Goal: Task Accomplishment & Management: Use online tool/utility

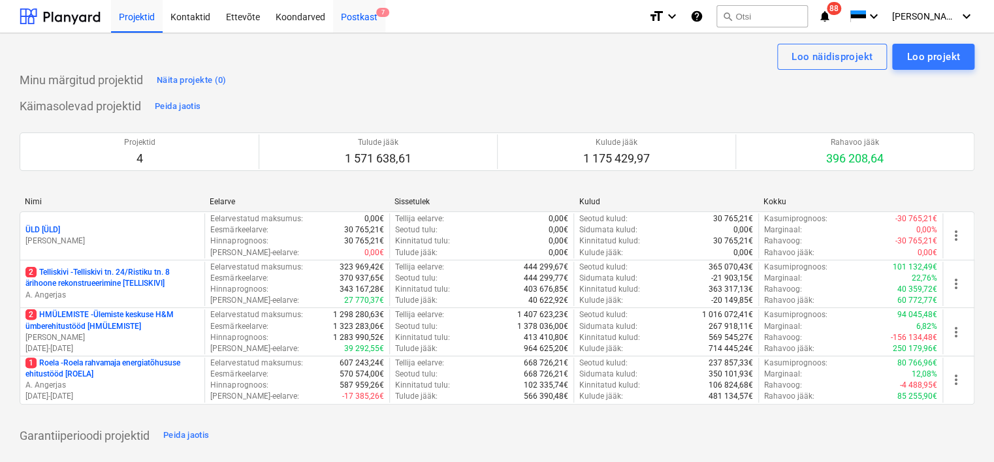
click at [361, 19] on div "Postkast 7" at bounding box center [359, 15] width 52 height 33
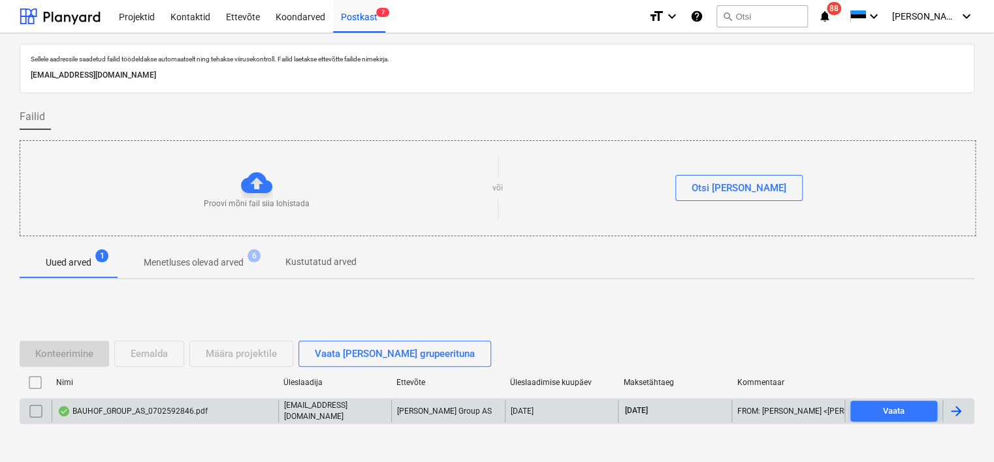
click at [191, 411] on div "BAUHOF_GROUP_AS_0702592846.pdf" at bounding box center [132, 411] width 150 height 10
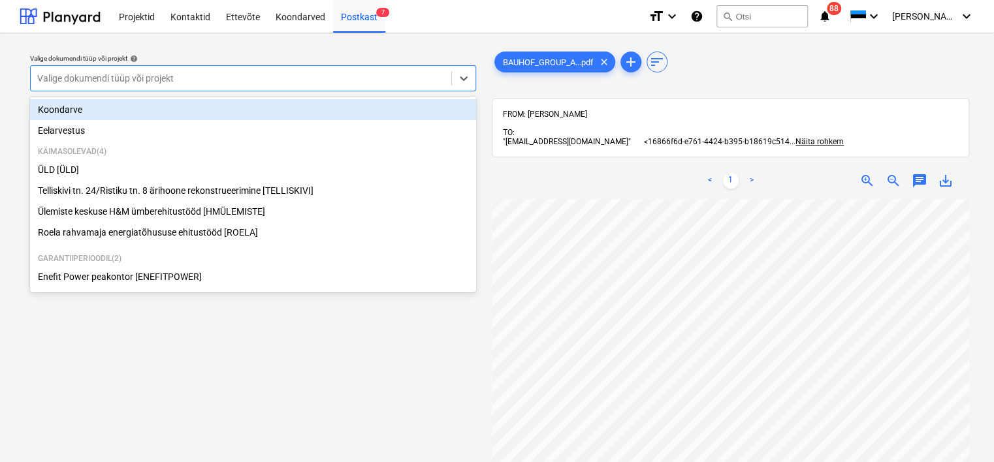
click at [243, 84] on div at bounding box center [240, 78] width 407 height 13
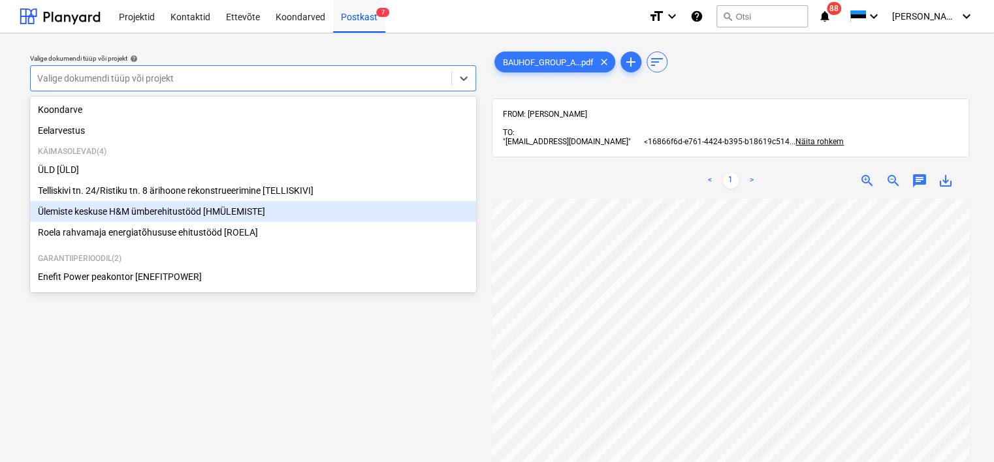
click at [159, 221] on div "Ülemiste keskuse H&M ümberehitustööd [HMÜLEMISTE]" at bounding box center [253, 211] width 446 height 21
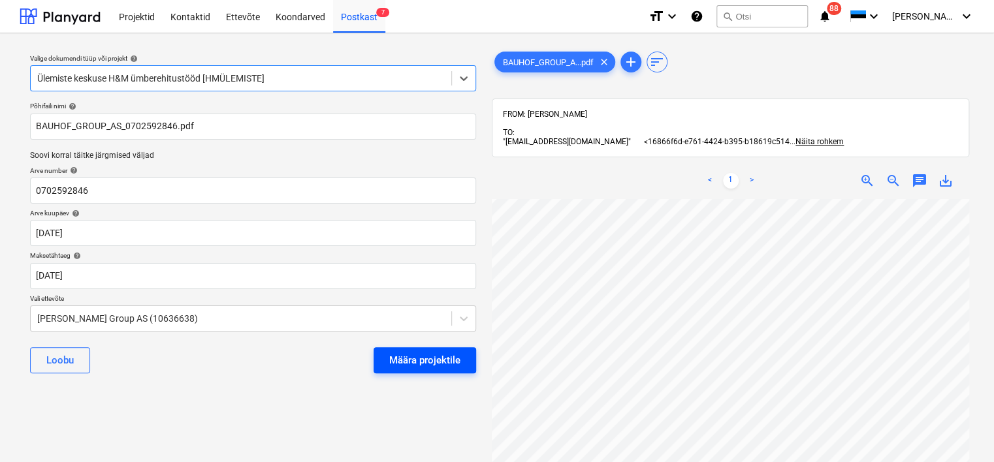
scroll to position [59, 24]
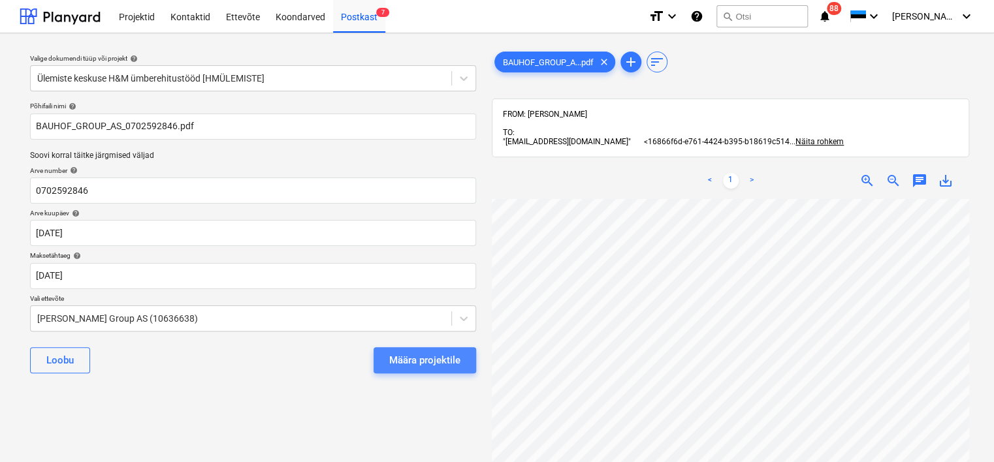
click at [430, 357] on div "Määra projektile" at bounding box center [424, 360] width 71 height 17
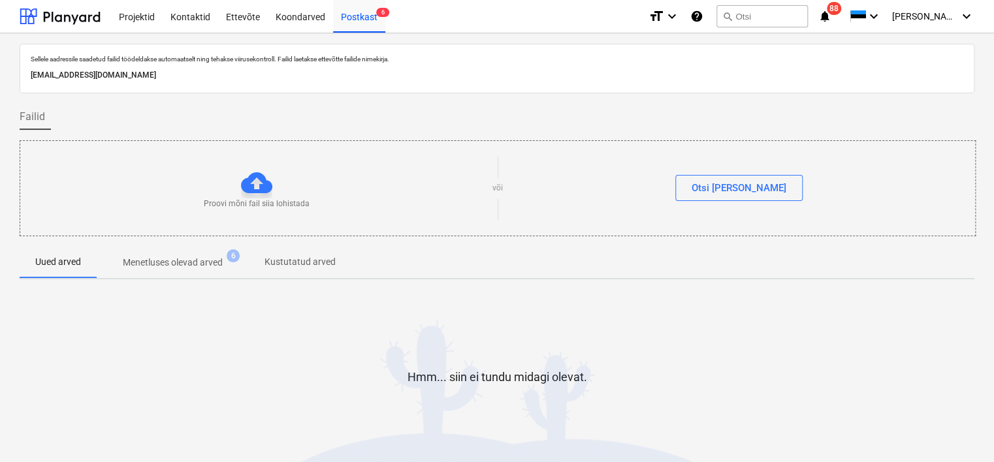
click at [192, 358] on div "Hmm... siin ei tundu midagi olevat." at bounding box center [497, 387] width 955 height 99
click at [213, 73] on p "[EMAIL_ADDRESS][DOMAIN_NAME]" at bounding box center [497, 76] width 932 height 14
copy p "[EMAIL_ADDRESS][DOMAIN_NAME]"
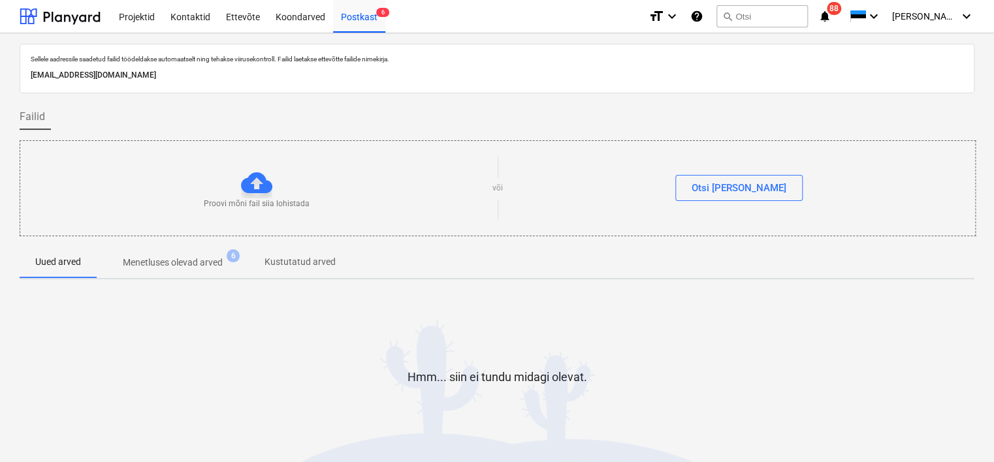
click at [0, 345] on html "Projektid Kontaktid Ettevõte Koondarved Postkast 6 format_size keyboard_arrow_d…" at bounding box center [497, 231] width 994 height 462
click at [302, 22] on div "Koondarved" at bounding box center [300, 15] width 65 height 33
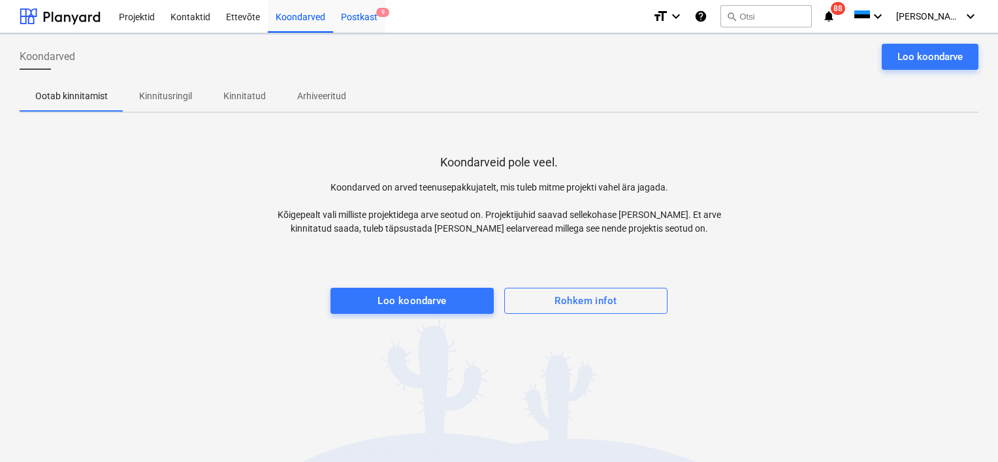
click at [349, 14] on div "Postkast 9" at bounding box center [359, 15] width 52 height 33
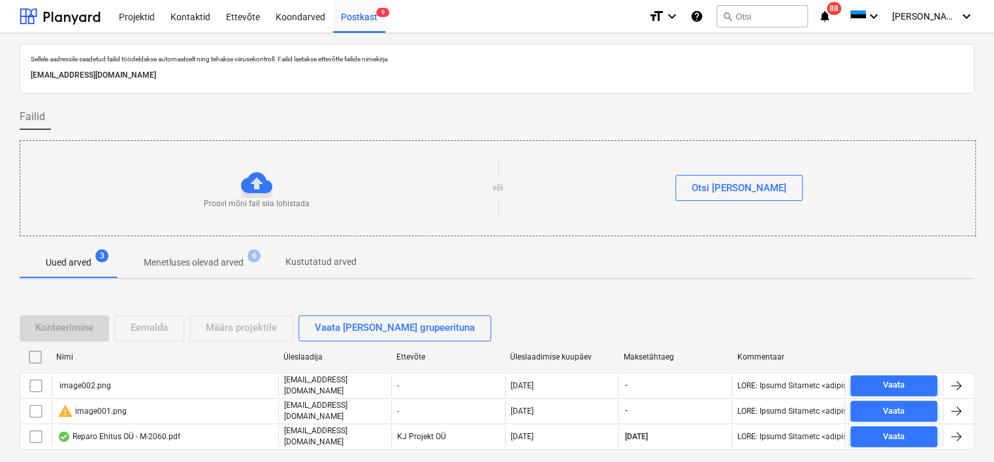
scroll to position [43, 0]
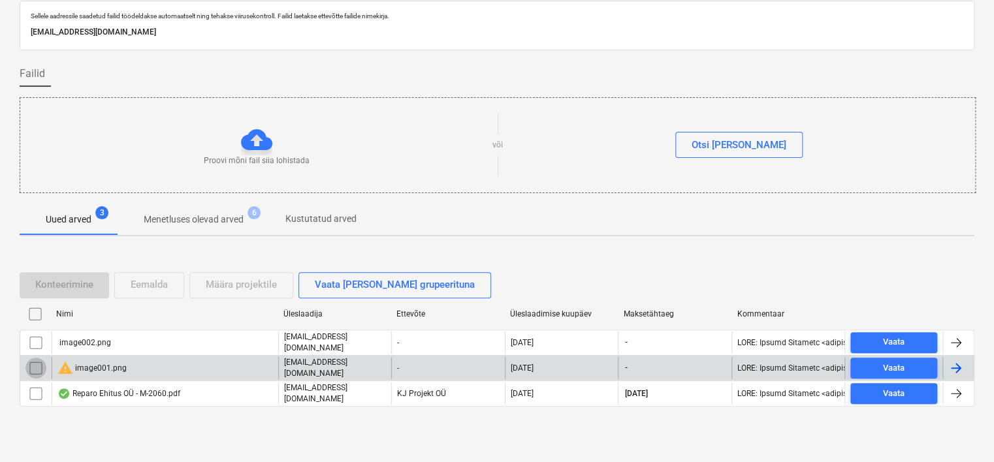
click at [34, 362] on input "checkbox" at bounding box center [35, 368] width 21 height 21
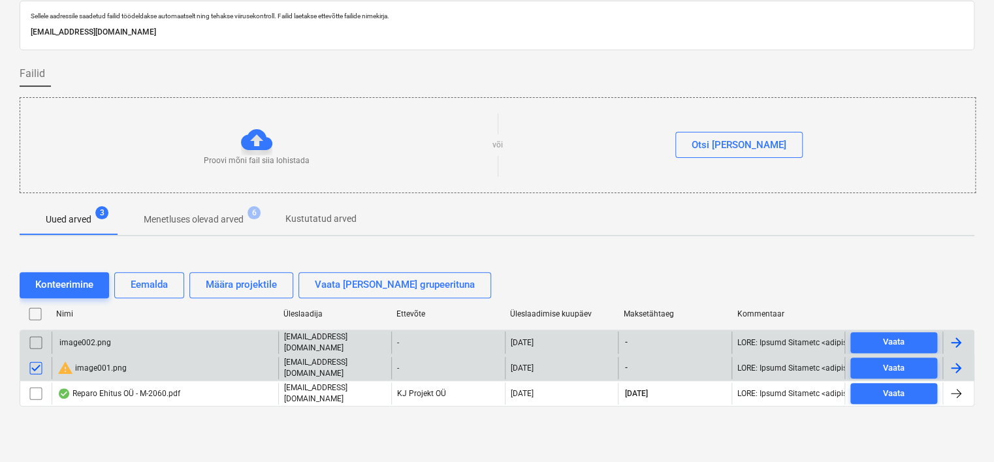
click at [39, 342] on input "checkbox" at bounding box center [35, 342] width 21 height 21
click at [141, 288] on div "Eemalda" at bounding box center [149, 284] width 37 height 17
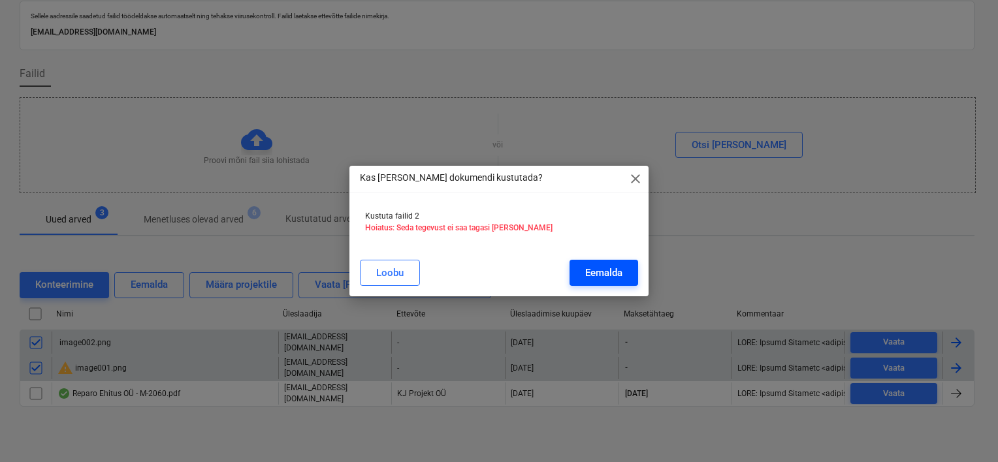
click at [587, 273] on div "Eemalda" at bounding box center [603, 272] width 37 height 17
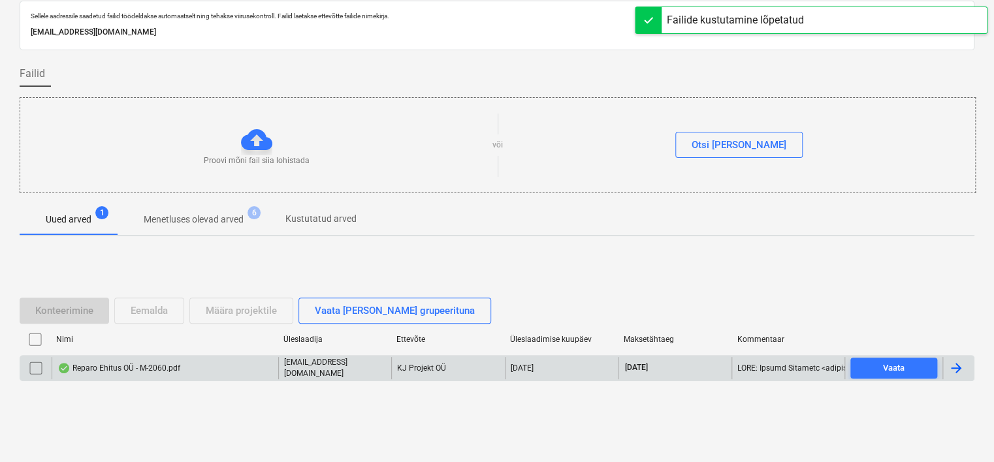
click at [250, 366] on div "Reparo Ehitus OÜ - M-2060.pdf" at bounding box center [165, 368] width 227 height 22
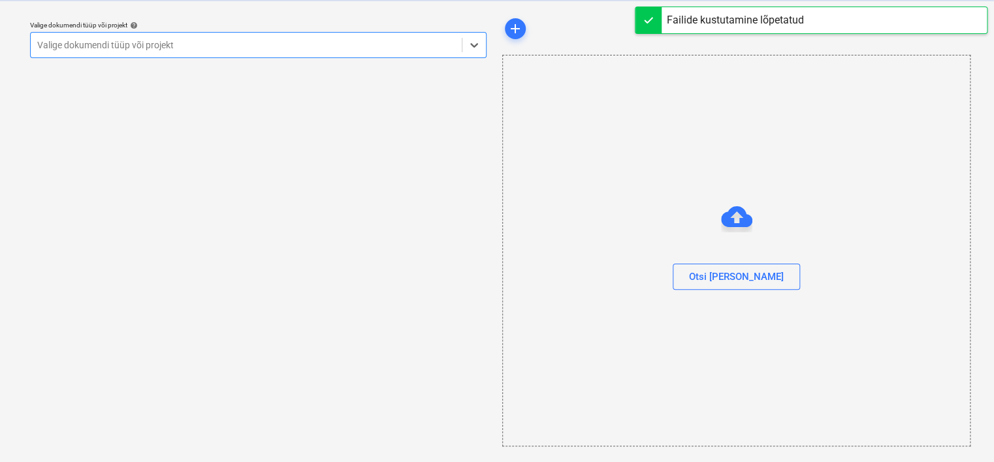
scroll to position [33, 0]
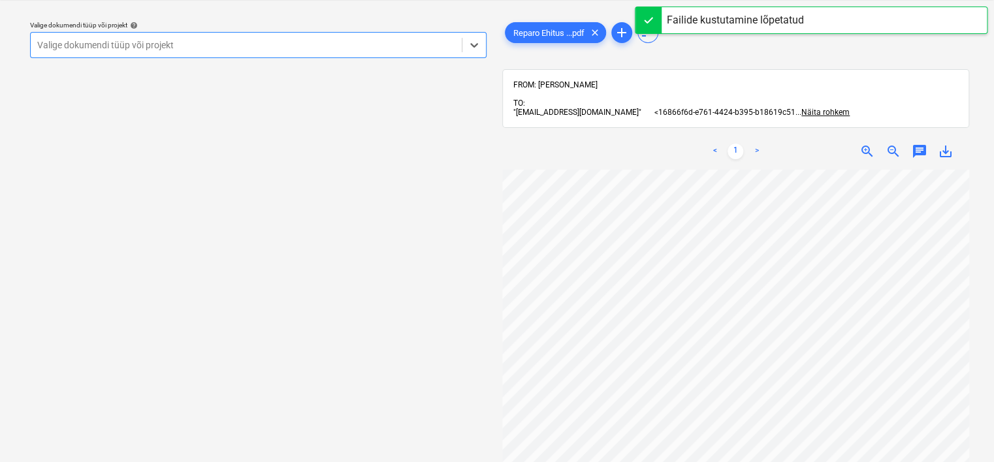
click at [364, 52] on div "Valige dokumendi tüüp või projekt" at bounding box center [246, 45] width 431 height 18
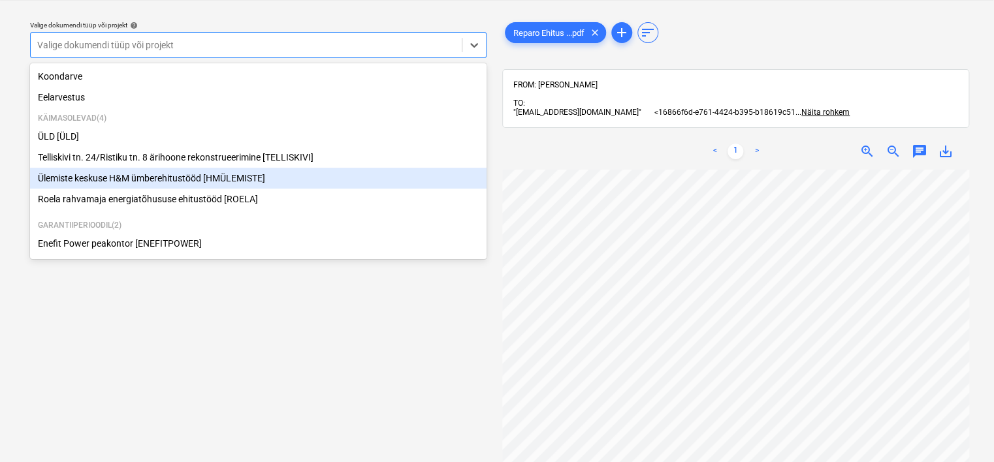
click at [229, 183] on div "Ülemiste keskuse H&M ümberehitustööd [HMÜLEMISTE]" at bounding box center [258, 178] width 456 height 21
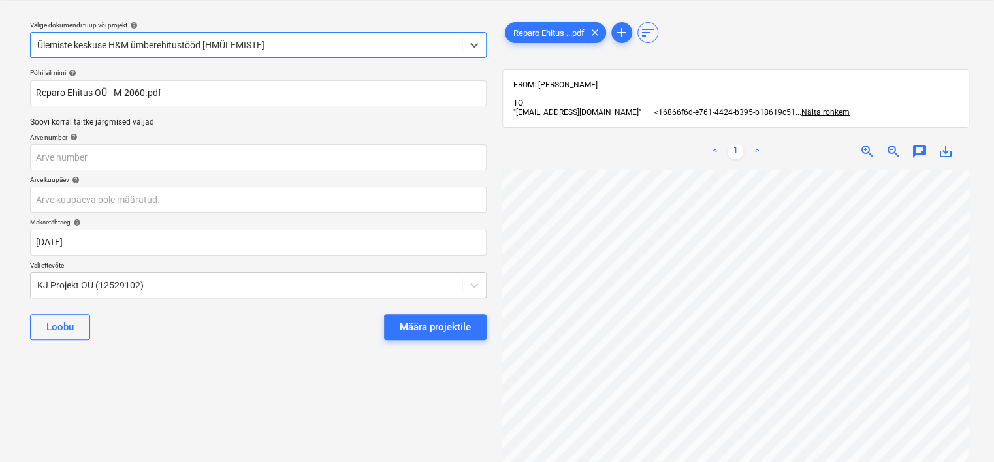
scroll to position [0, 110]
click at [272, 161] on input "text" at bounding box center [258, 157] width 456 height 26
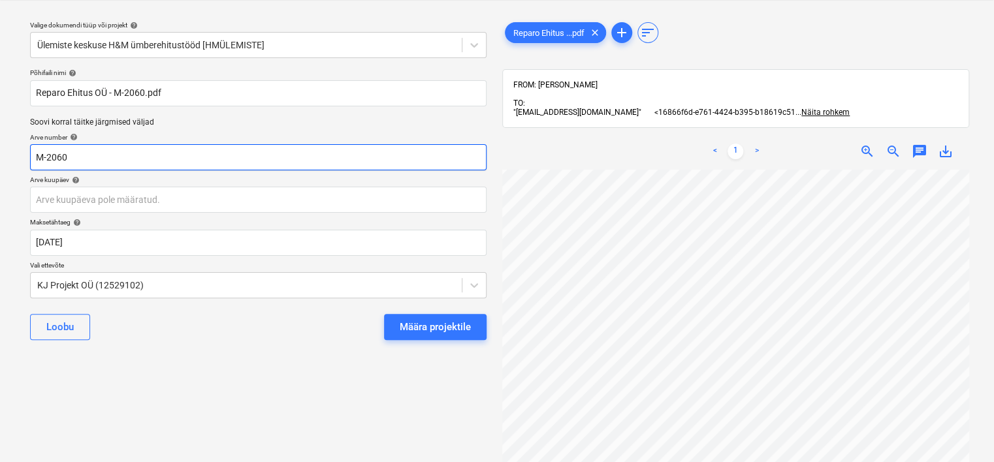
scroll to position [0, 0]
type input "M-2060"
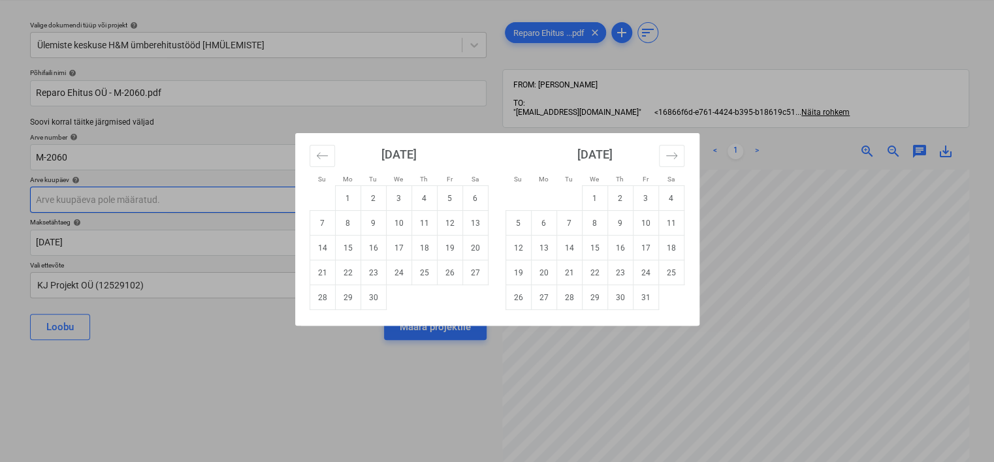
click at [180, 201] on body "Projektid Kontaktid Ettevõte Koondarved Postkast 7 format_size keyboard_arrow_d…" at bounding box center [497, 198] width 994 height 462
click at [457, 405] on div "Su Mo Tu We Th Fr Sa Su Mo Tu We Th Fr Sa [DATE] 1 2 3 4 5 6 7 8 9 10 11 12 13 …" at bounding box center [497, 231] width 994 height 462
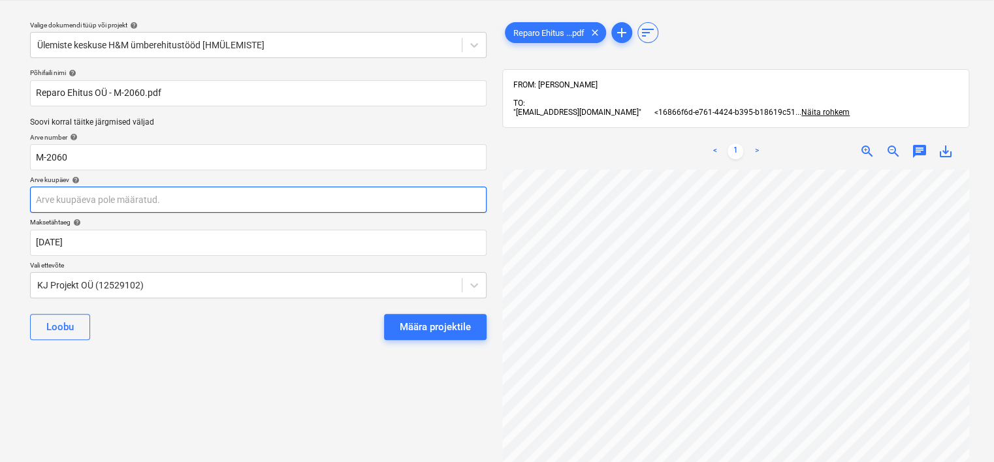
click at [240, 204] on body "Projektid Kontaktid Ettevõte Koondarved Postkast 7 format_size keyboard_arrow_d…" at bounding box center [497, 198] width 994 height 462
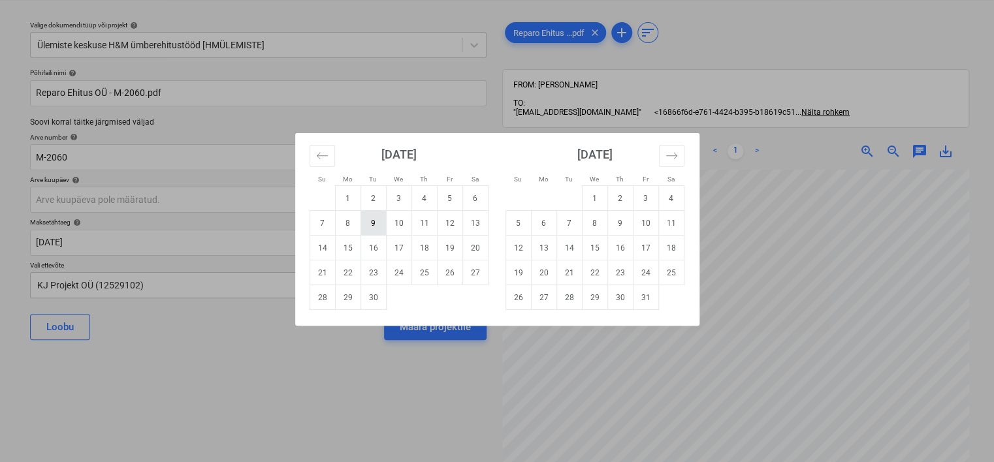
click at [371, 220] on td "9" at bounding box center [372, 223] width 25 height 25
type input "[DATE]"
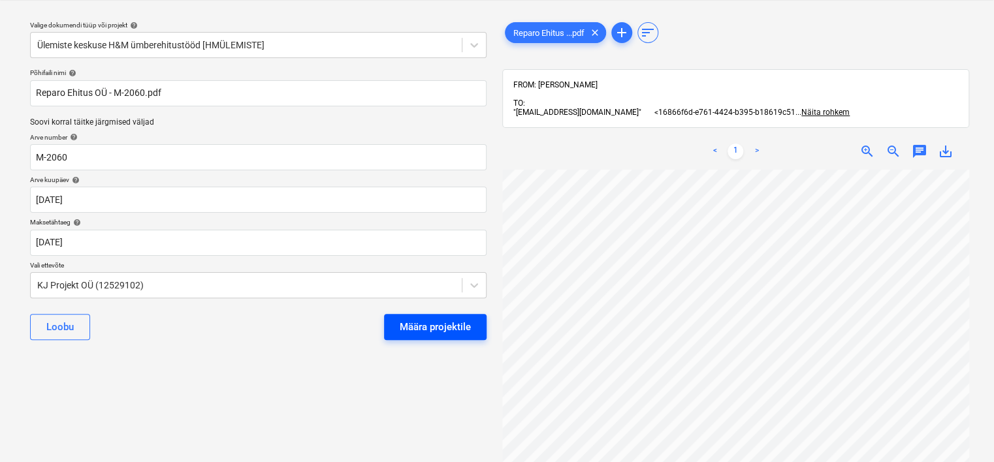
click at [454, 319] on div "Määra projektile" at bounding box center [435, 327] width 71 height 17
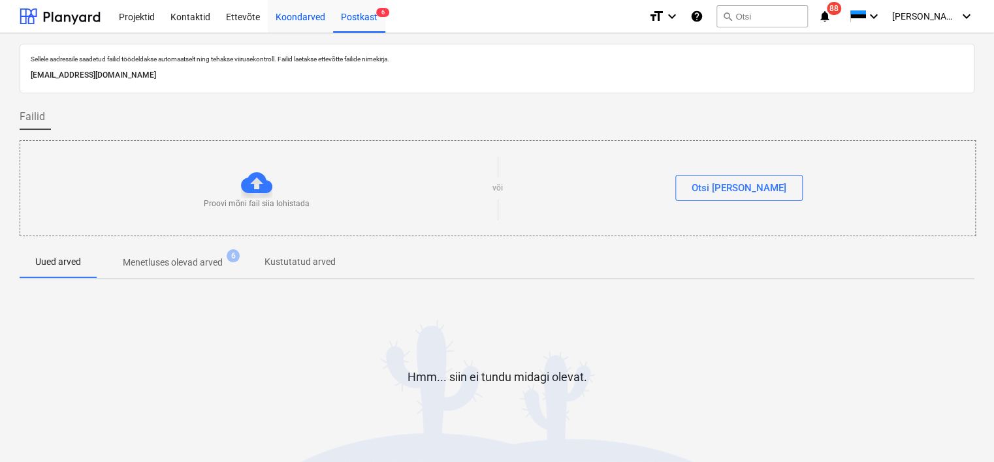
click at [290, 12] on div "Koondarved" at bounding box center [300, 15] width 65 height 33
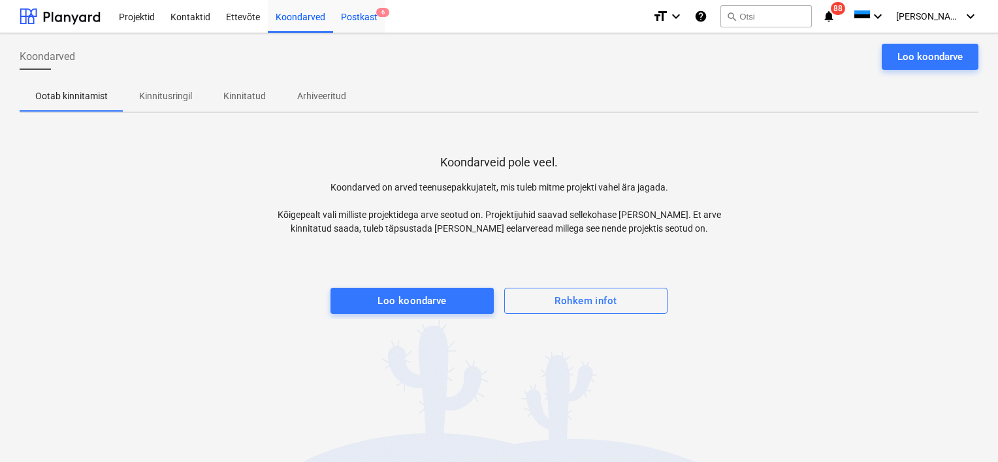
click at [372, 12] on div "Postkast 6" at bounding box center [359, 15] width 52 height 33
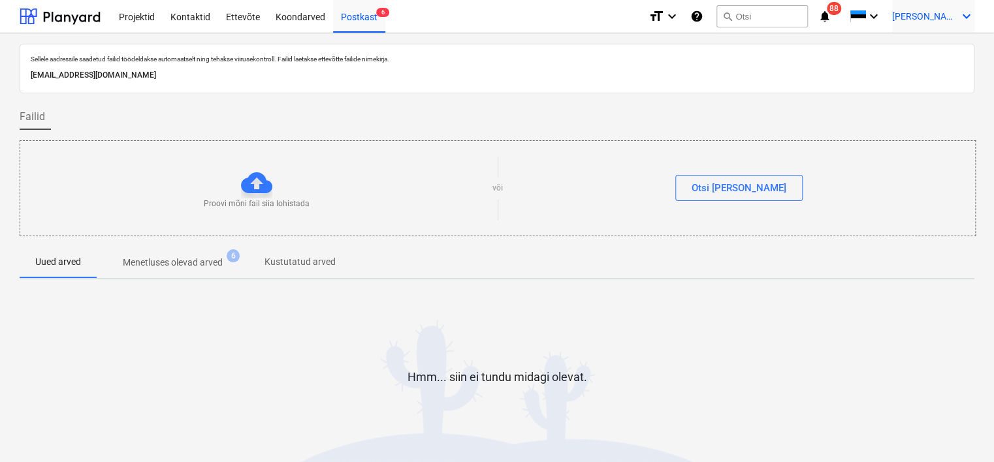
click at [932, 16] on span "[PERSON_NAME]" at bounding box center [924, 16] width 65 height 10
click at [926, 78] on div "Logi välja" at bounding box center [935, 71] width 78 height 21
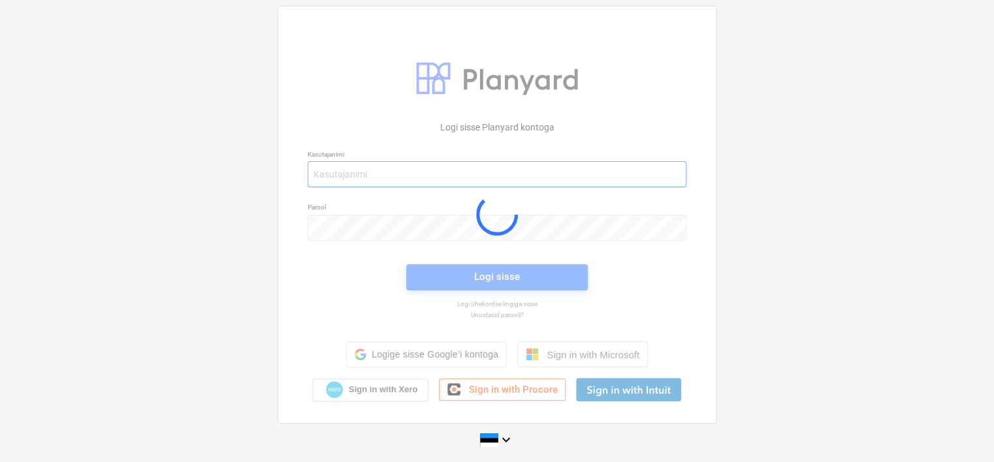
type input "[EMAIL_ADDRESS][DOMAIN_NAME]"
